Goal: Task Accomplishment & Management: Use online tool/utility

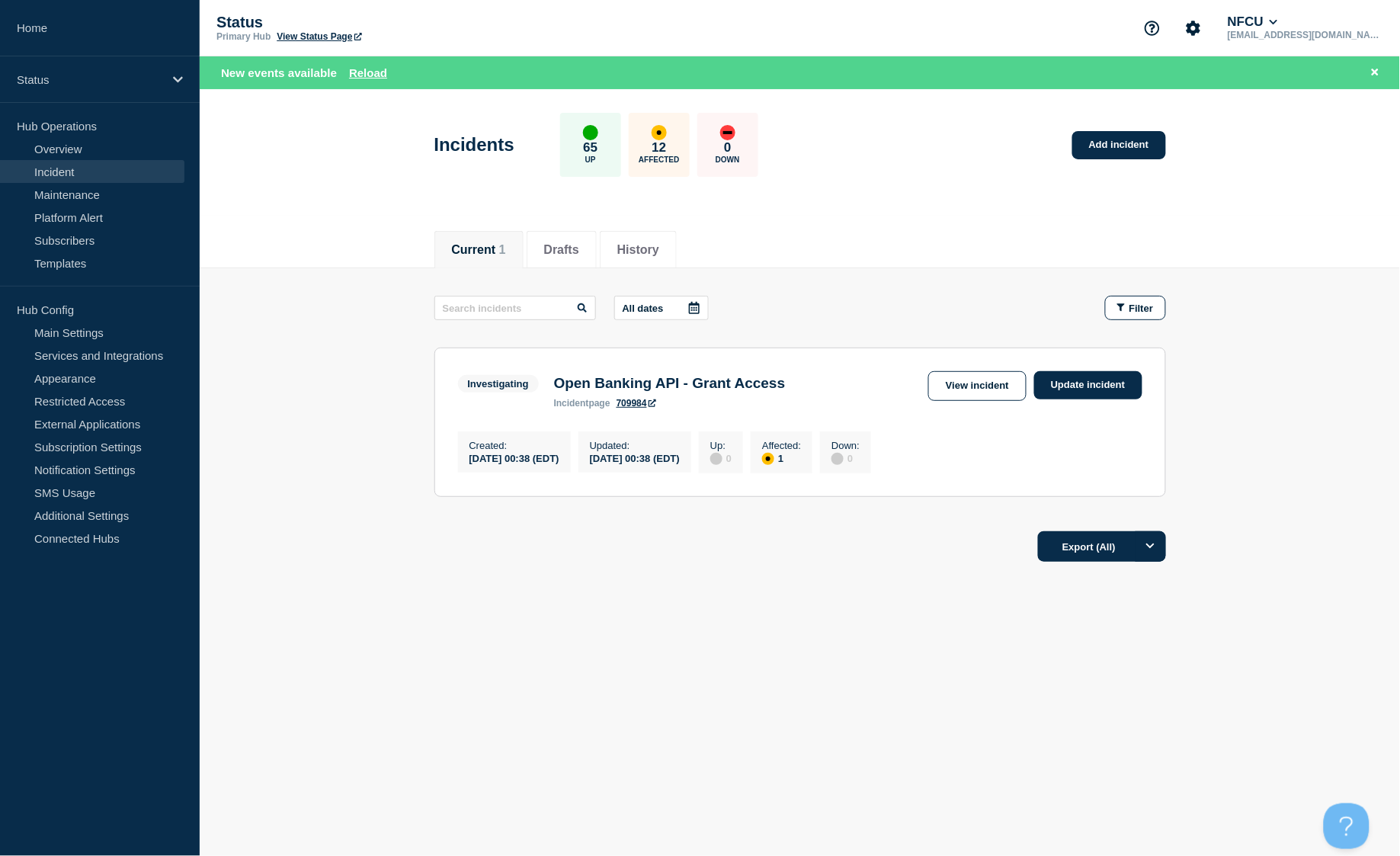
click at [76, 166] on link "Incident" at bounding box center [92, 171] width 185 height 23
drag, startPoint x: 63, startPoint y: 152, endPoint x: 64, endPoint y: 160, distance: 8.1
click at [64, 152] on link "Overview" at bounding box center [92, 148] width 185 height 23
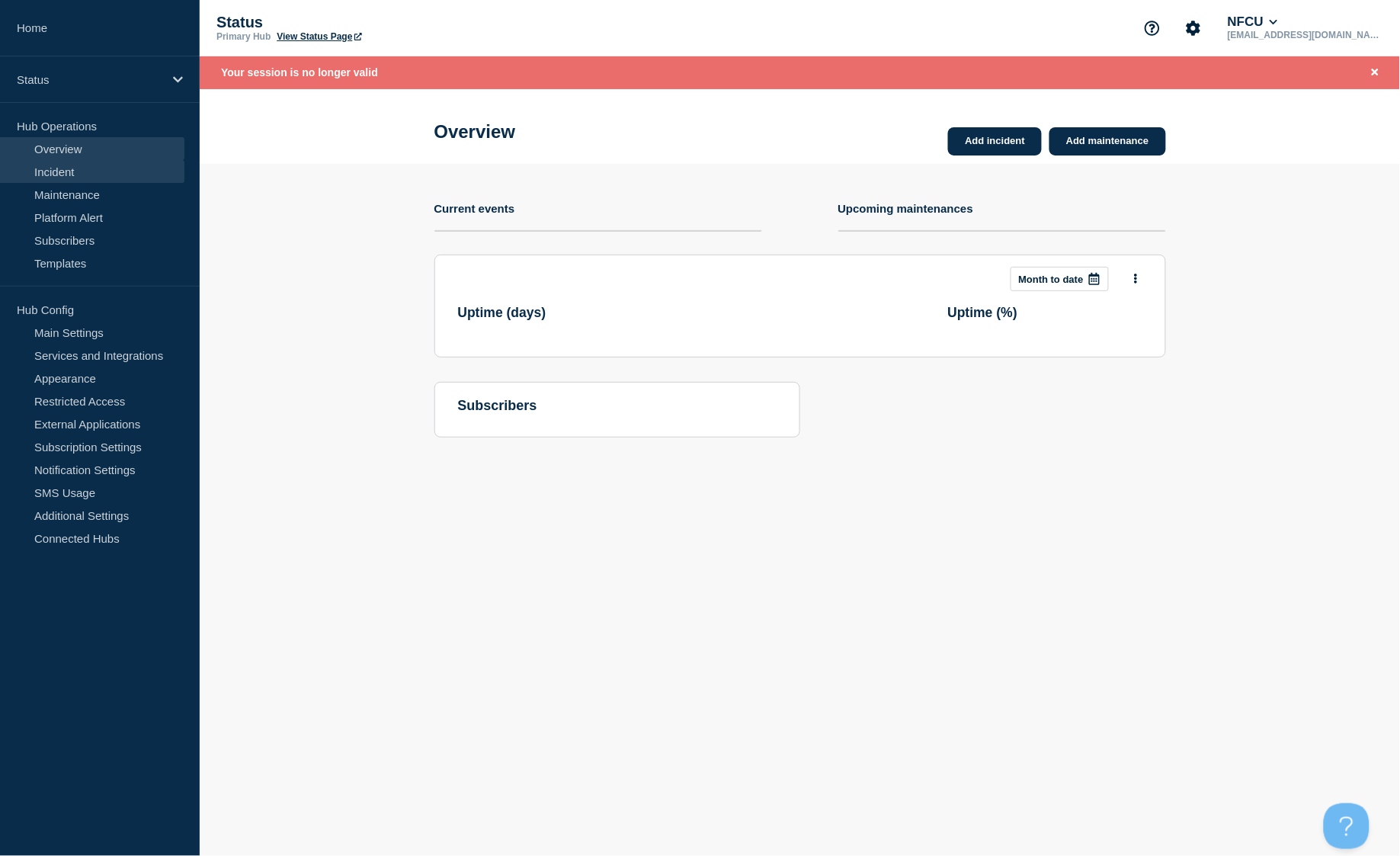
click at [64, 173] on link "Incident" at bounding box center [92, 171] width 185 height 23
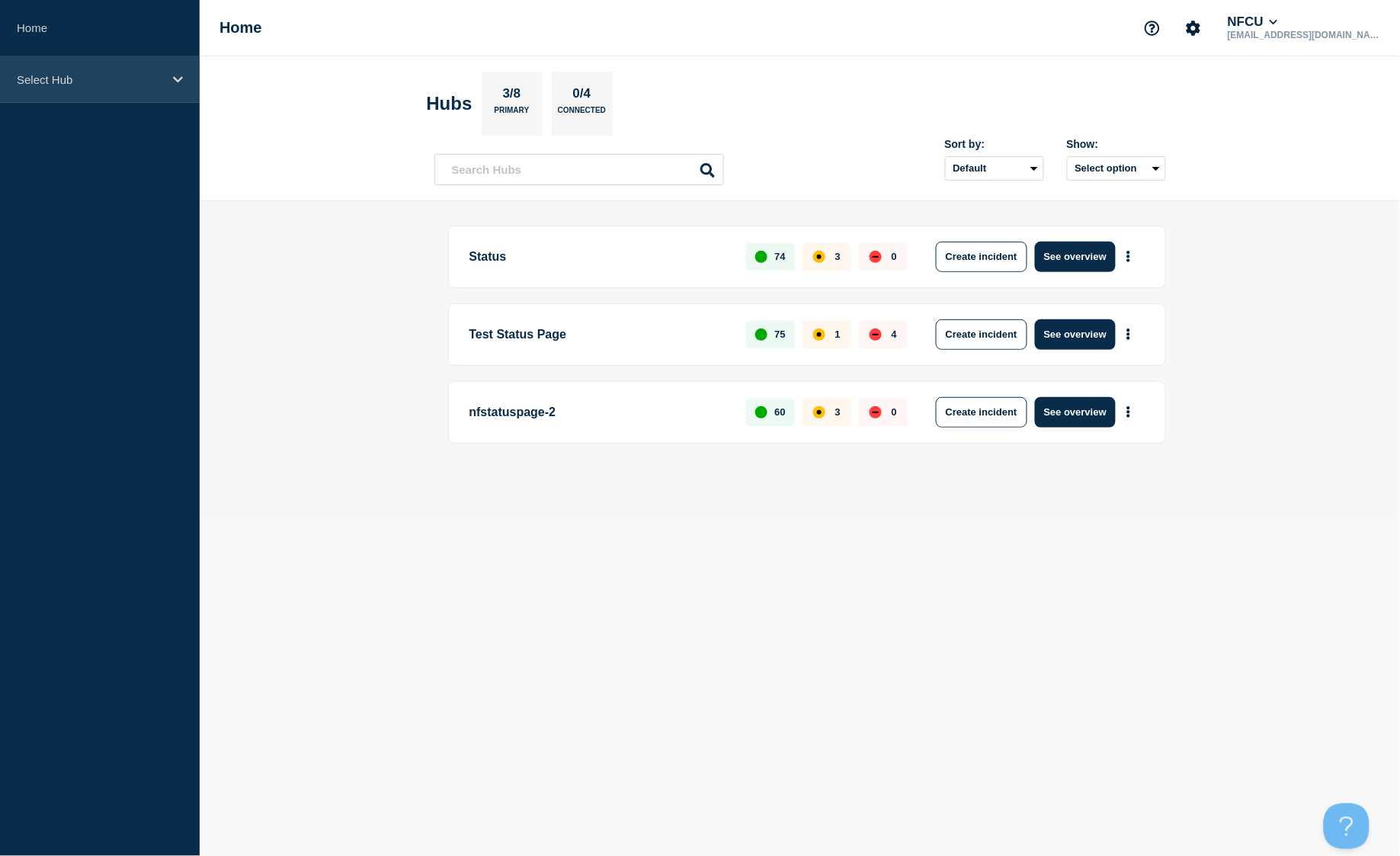
click at [126, 85] on p "Select Hub" at bounding box center [90, 79] width 146 height 13
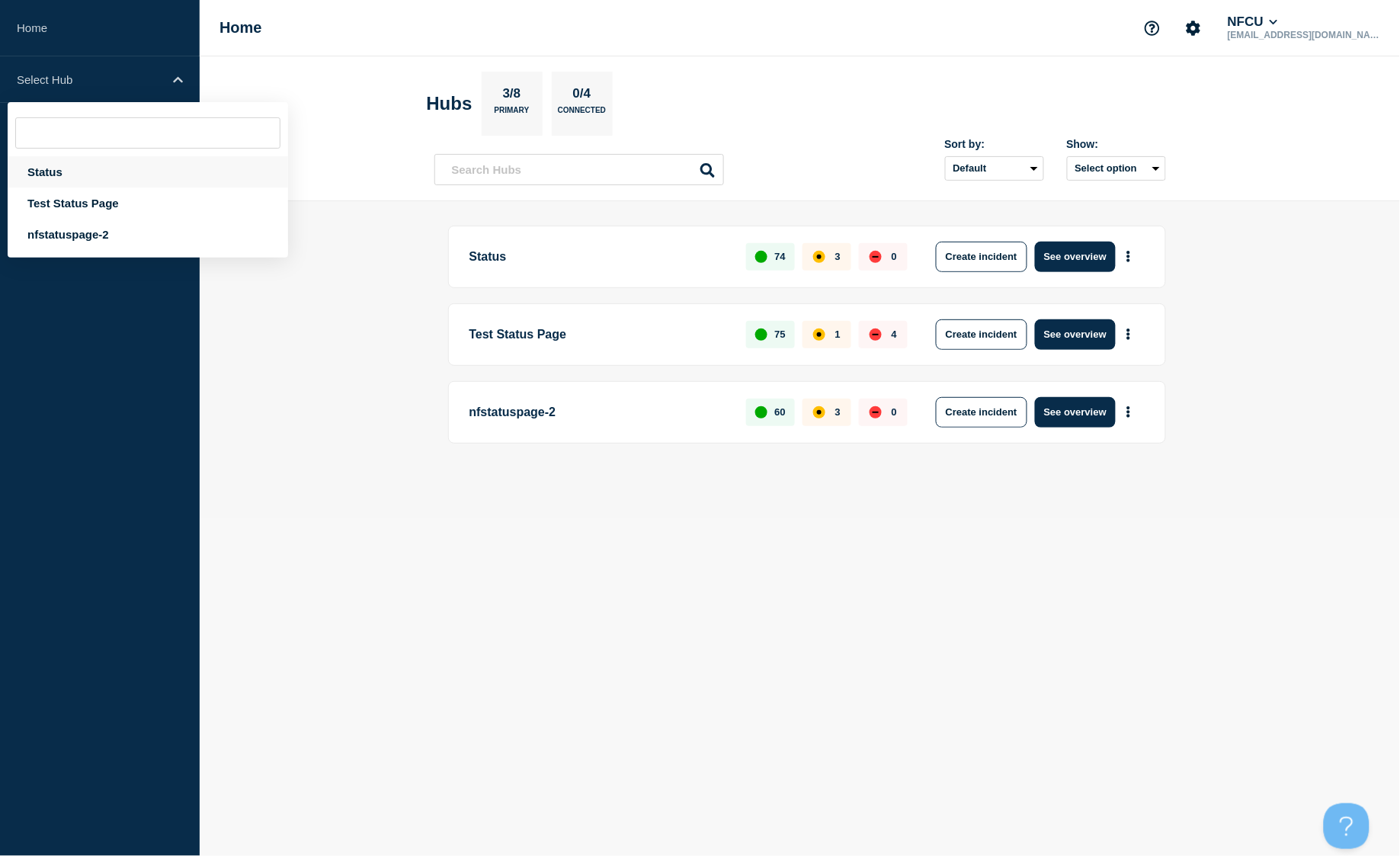
click at [93, 166] on div "Status" at bounding box center [148, 172] width 280 height 31
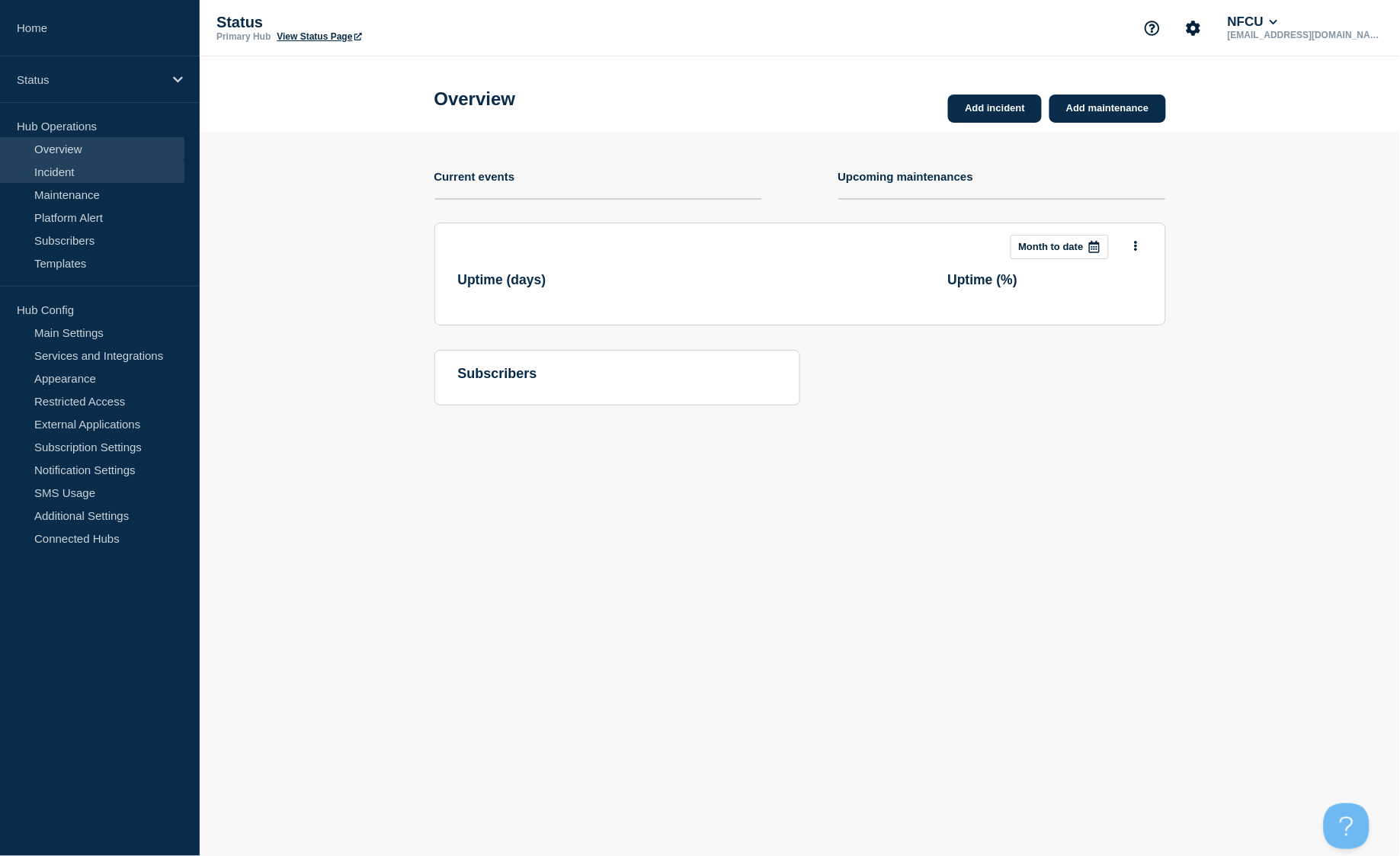
click at [92, 172] on link "Incident" at bounding box center [92, 171] width 185 height 23
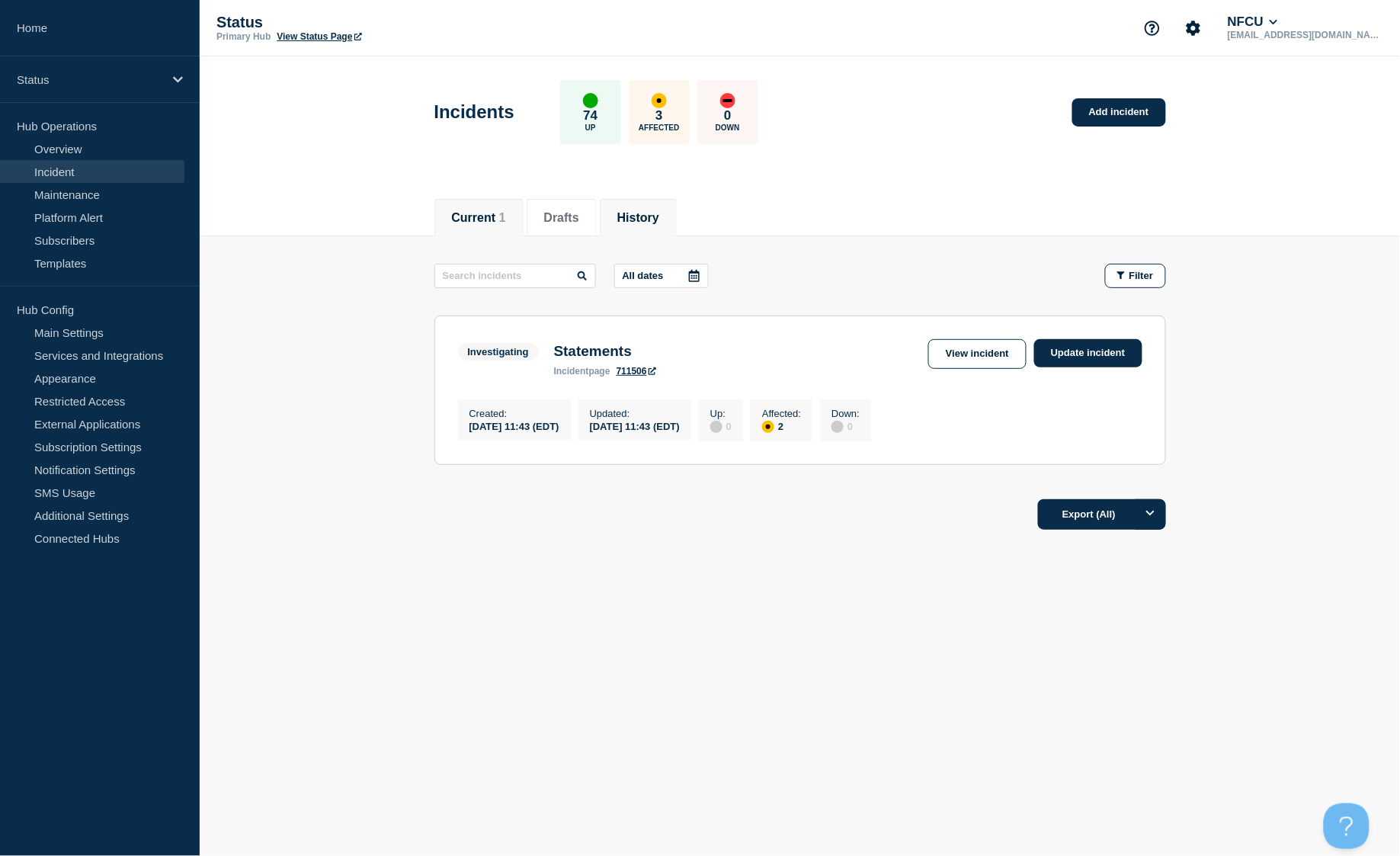
drag, startPoint x: 636, startPoint y: 210, endPoint x: 644, endPoint y: 211, distance: 8.1
click at [636, 211] on button "History" at bounding box center [638, 218] width 42 height 13
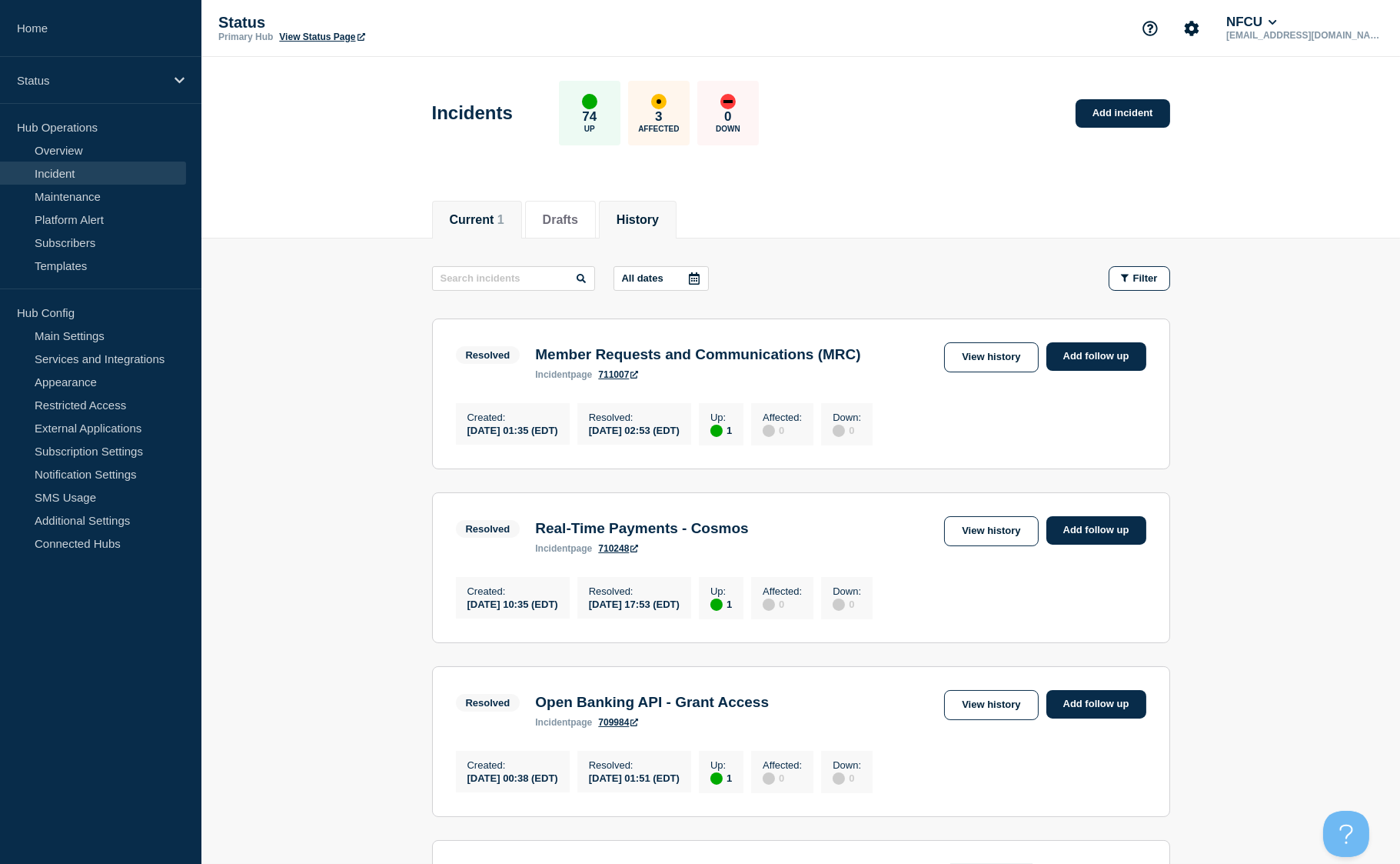
click at [482, 225] on button "Current 1" at bounding box center [477, 220] width 55 height 13
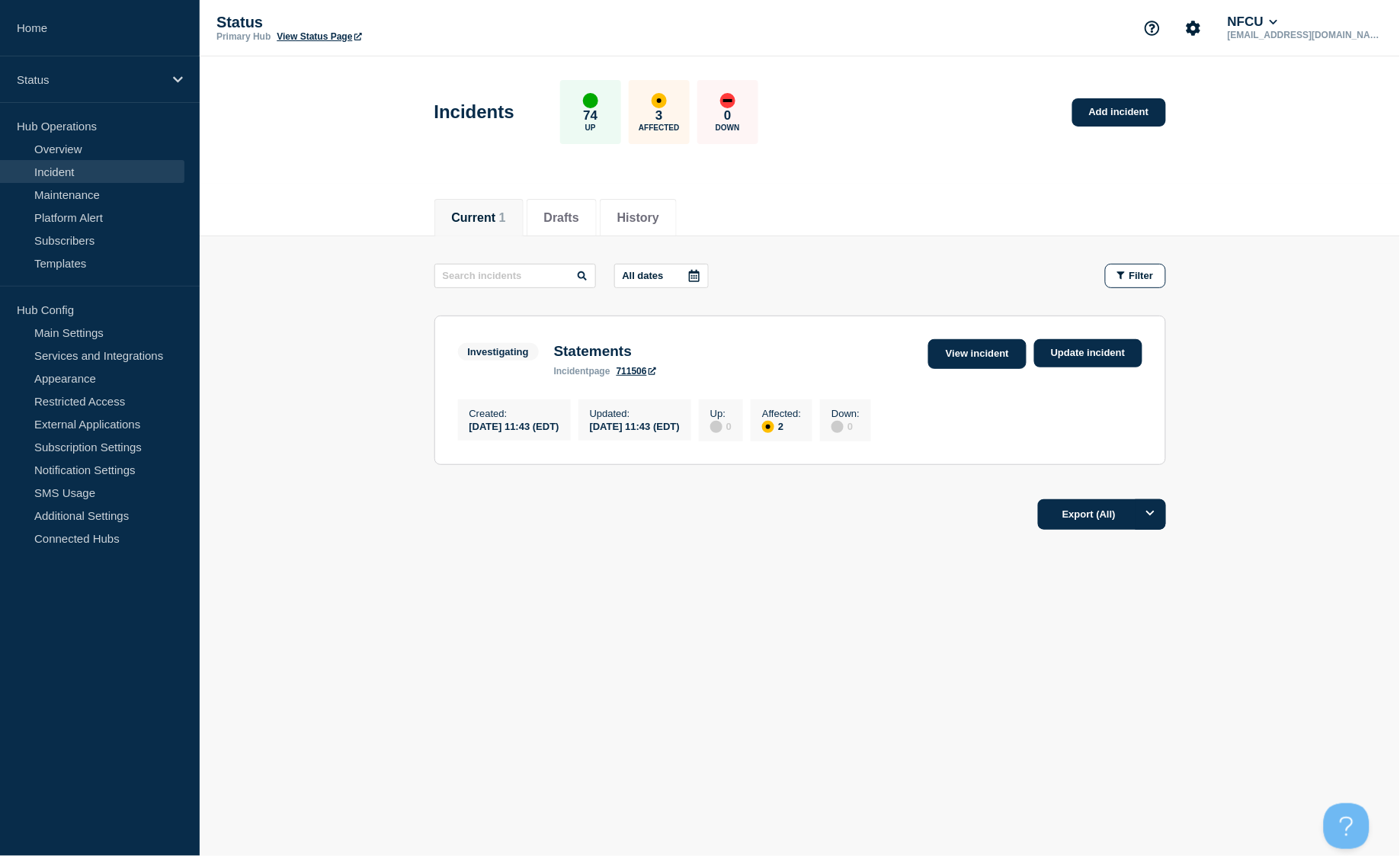
click at [985, 353] on link "View incident" at bounding box center [977, 354] width 98 height 30
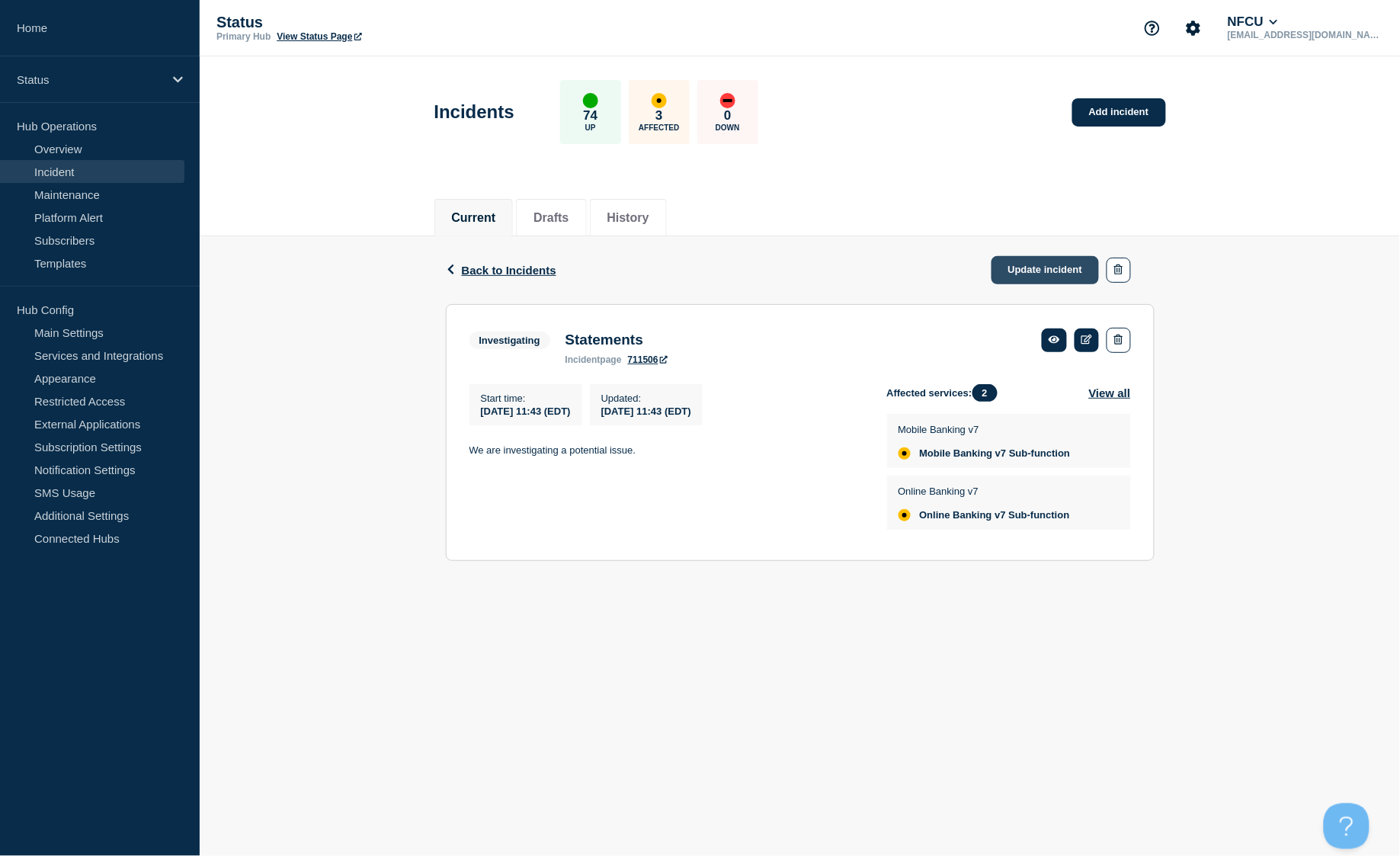
click at [1011, 271] on link "Update incident" at bounding box center [1046, 270] width 108 height 28
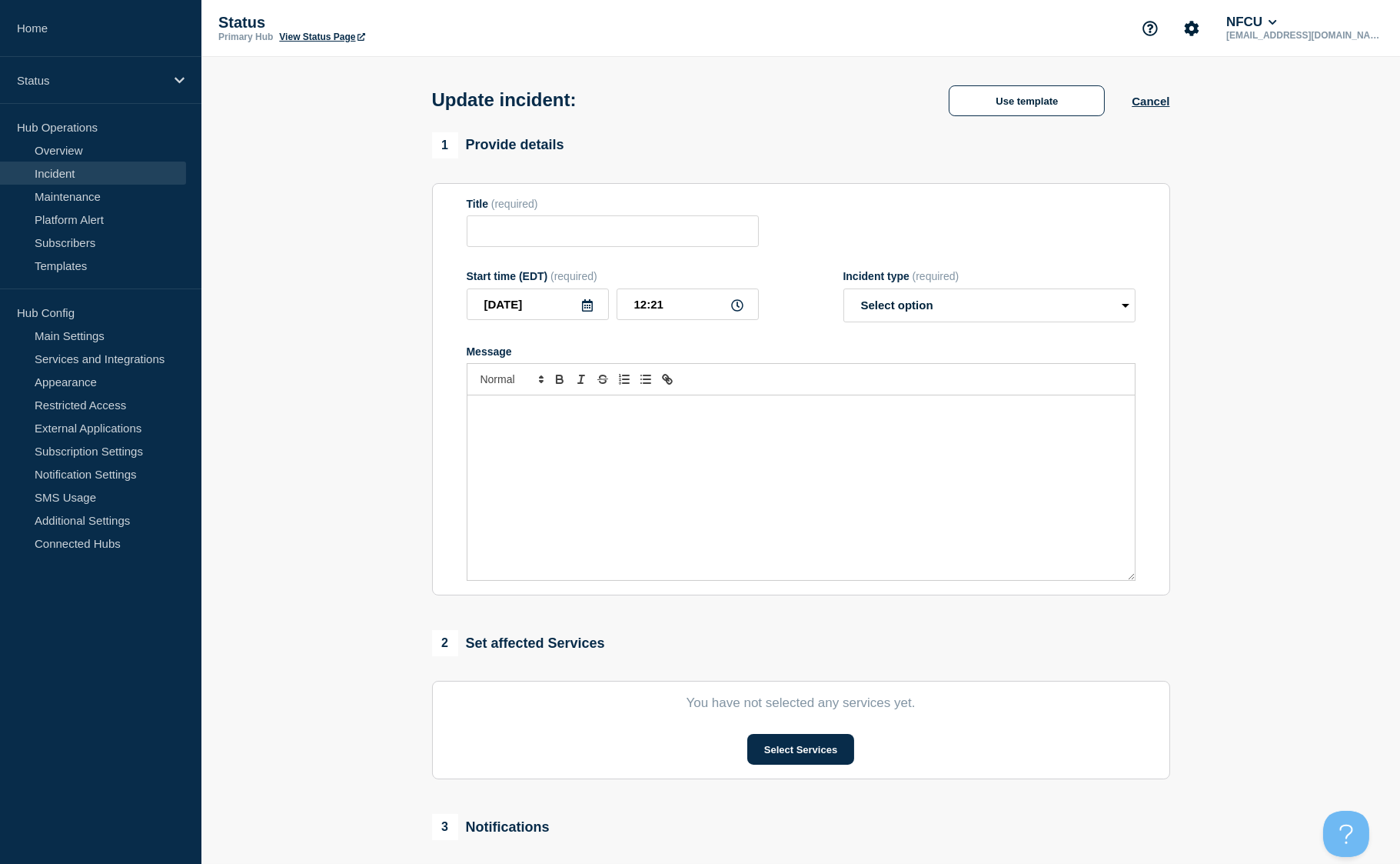
type input "Statements"
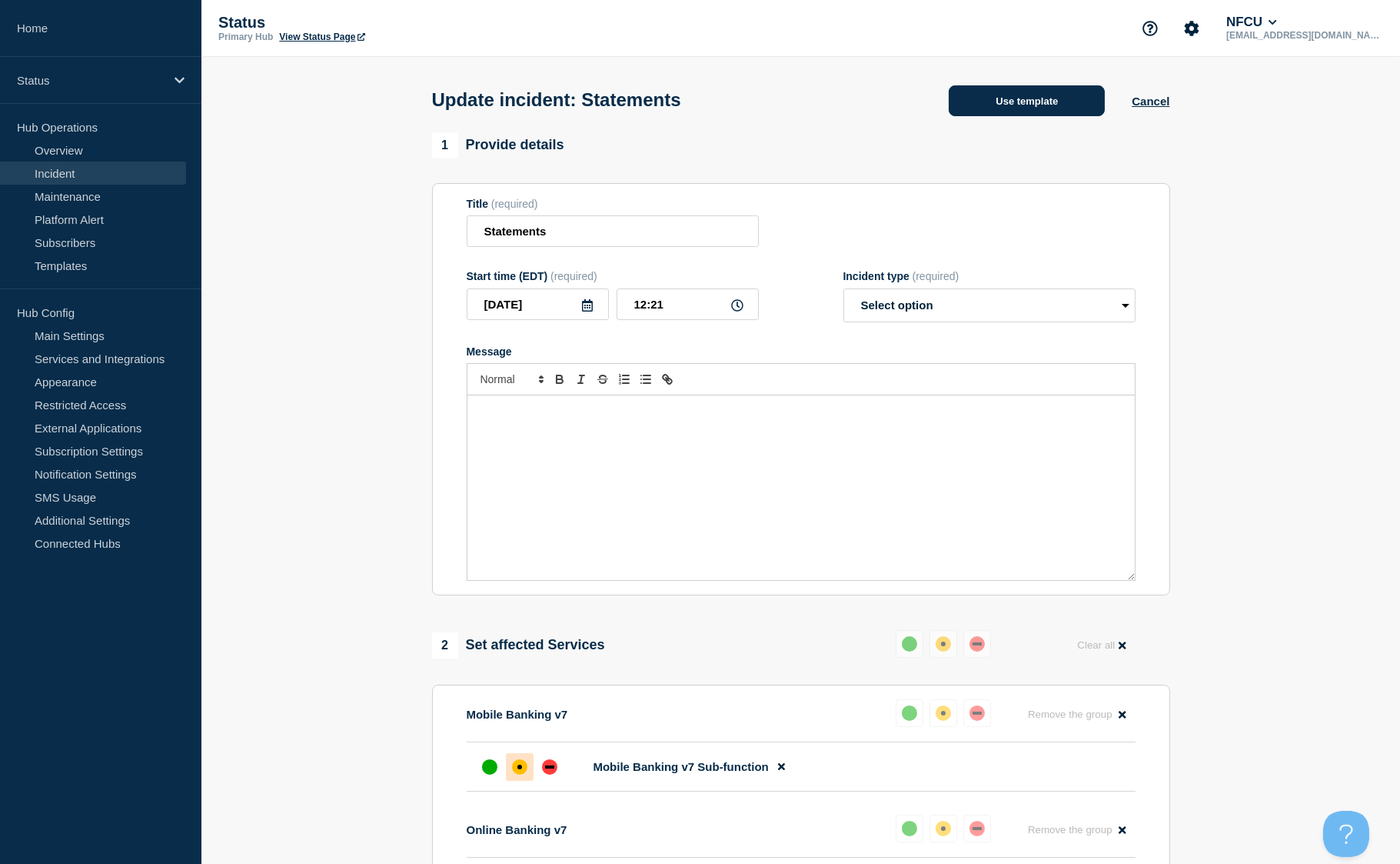
click at [1015, 104] on button "Use template" at bounding box center [1027, 101] width 156 height 31
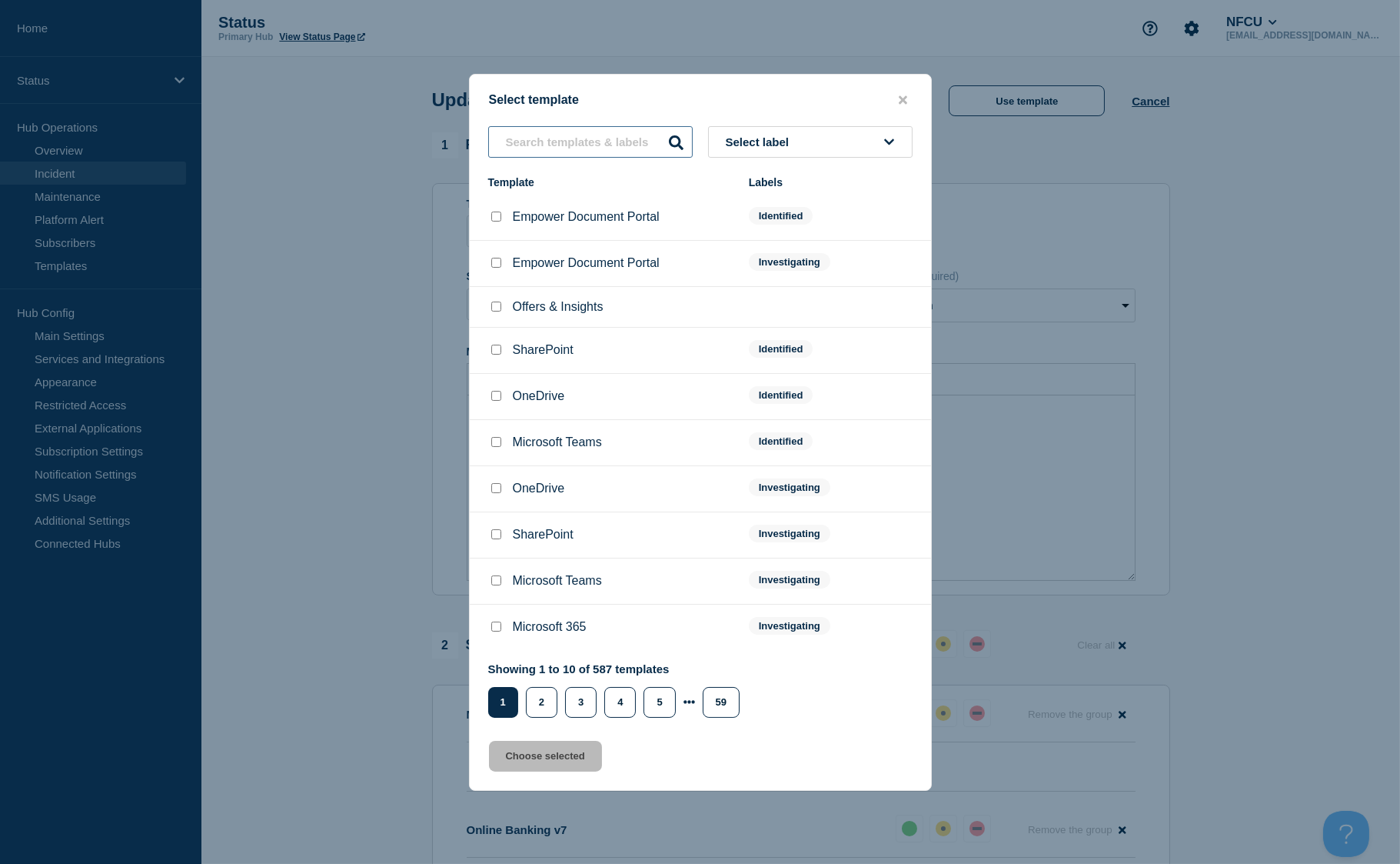
click at [547, 147] on input "text" at bounding box center [590, 142] width 204 height 32
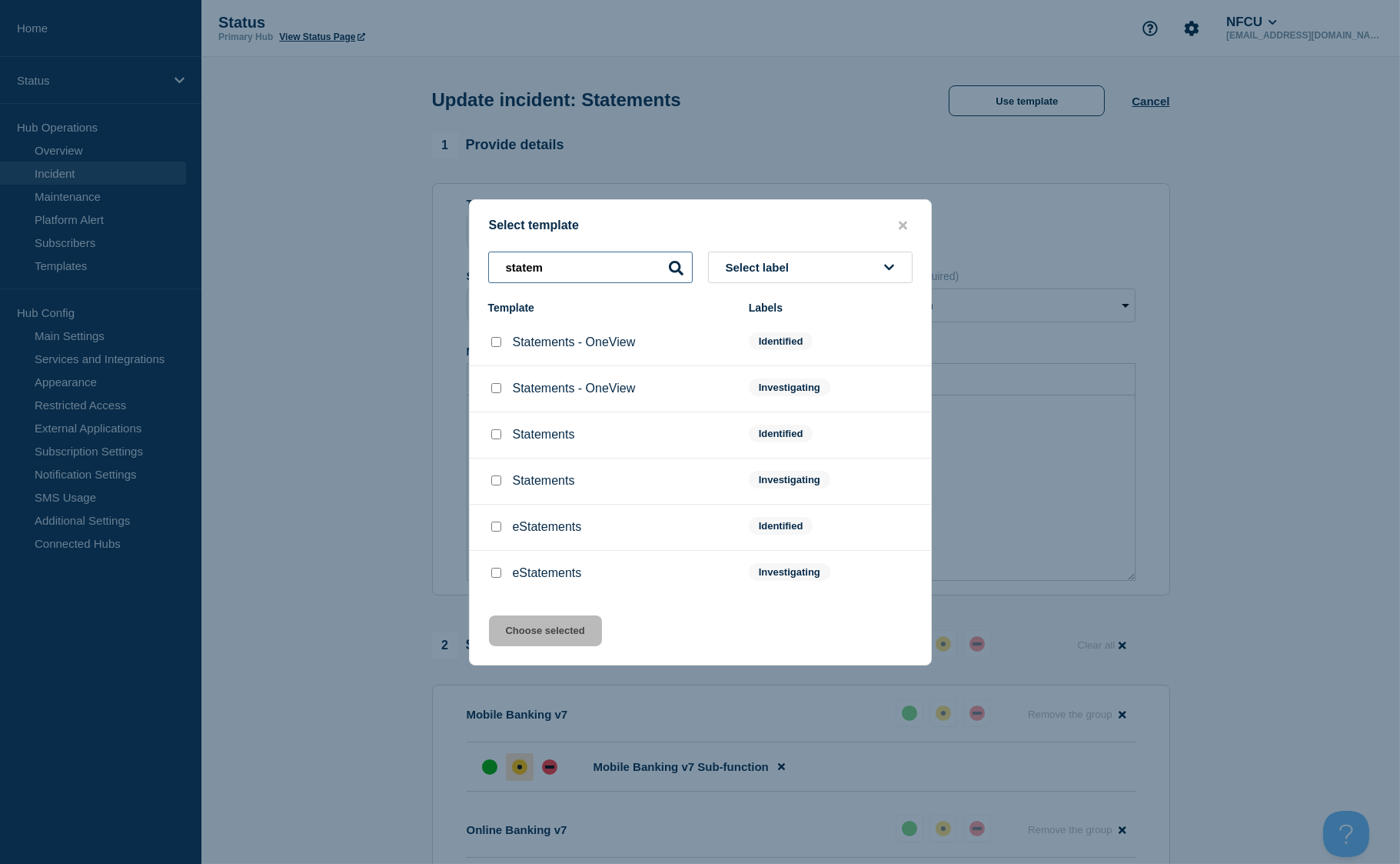
type input "statem"
click at [493, 437] on input "Statements checkbox" at bounding box center [496, 434] width 10 height 10
checkbox input "true"
click at [550, 632] on button "Choose selected" at bounding box center [545, 630] width 113 height 31
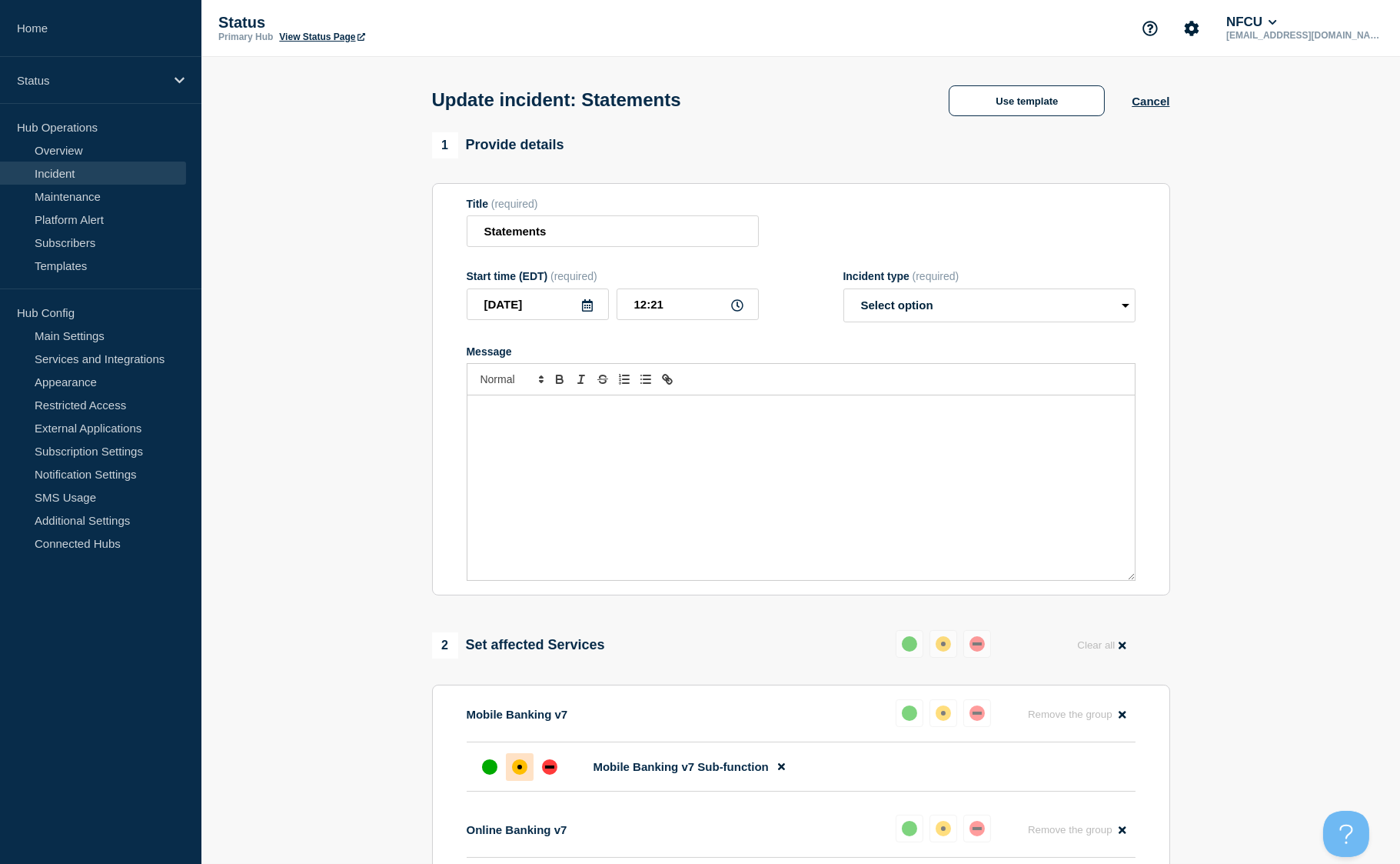
select select "identified"
click at [616, 415] on p "Statements are [intermittently] unavailable." at bounding box center [801, 411] width 644 height 13
click at [554, 414] on p "Statements are [intermittently unavailable." at bounding box center [801, 411] width 644 height 13
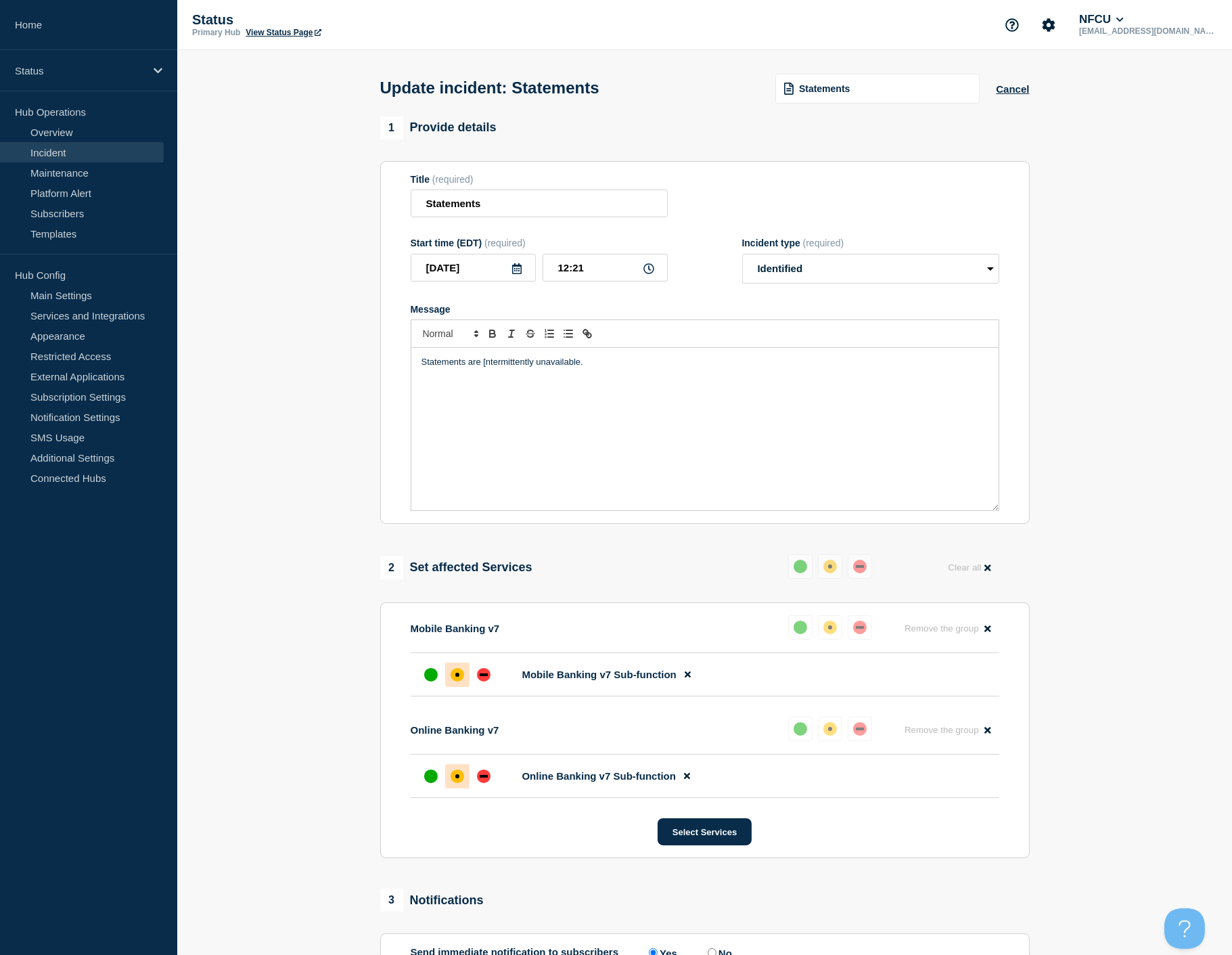
scroll to position [75, 0]
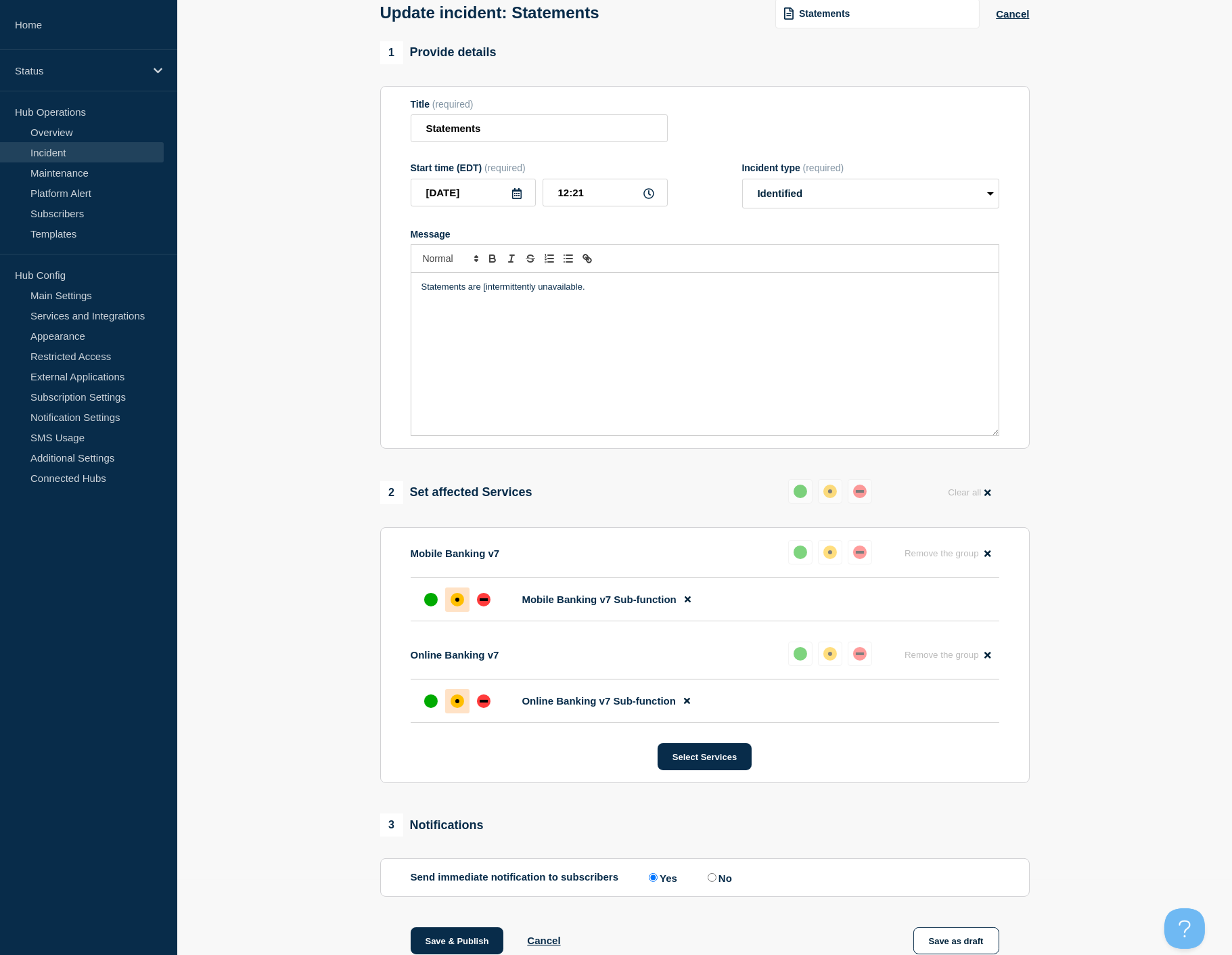
click at [483, 293] on p "Statements are [intermittently unavailable." at bounding box center [705, 287] width 567 height 12
click at [1051, 347] on section "1 Provide details Title (required) Statements Start time (EDT) (required) 2025-…" at bounding box center [704, 570] width 1055 height 1058
